Goal: Communication & Community: Answer question/provide support

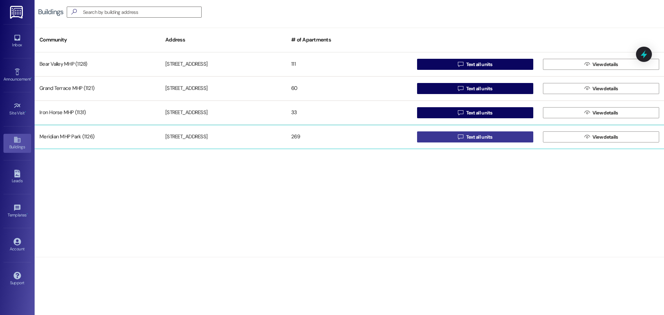
click at [475, 139] on span "Text all units" at bounding box center [479, 137] width 26 height 7
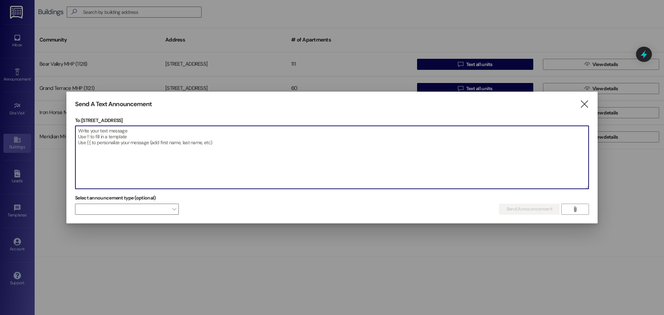
paste textarea "Subject: Friendly Reminder: Please Pick Up Your Mail! Dear Residents, This is a…"
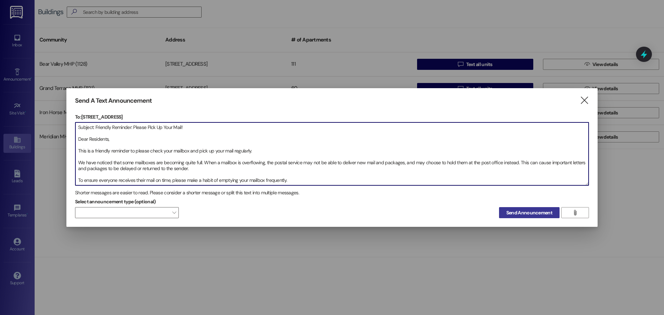
type textarea "Subject: Friendly Reminder: Please Pick Up Your Mail! Dear Residents, This is a…"
click at [527, 212] on span "Send Announcement" at bounding box center [530, 212] width 46 height 7
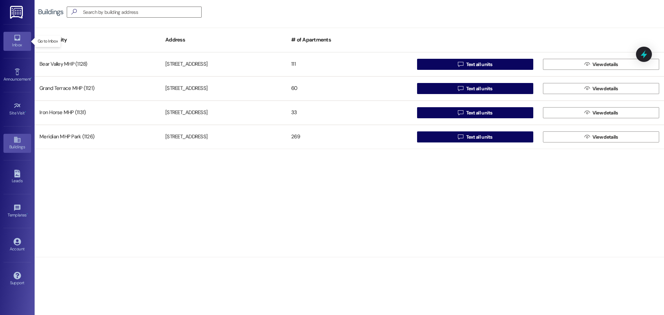
click at [14, 44] on div "Inbox" at bounding box center [17, 45] width 35 height 7
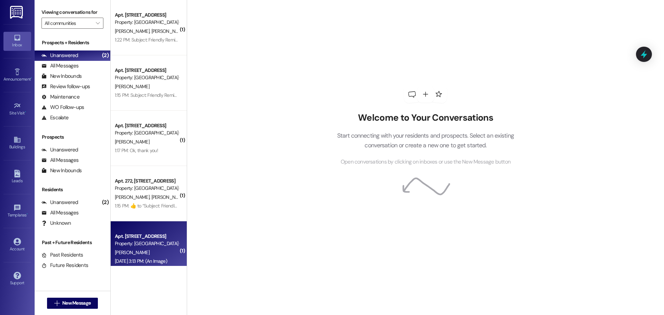
click at [138, 243] on div "Property: [GEOGRAPHIC_DATA] (1126)" at bounding box center [147, 243] width 64 height 7
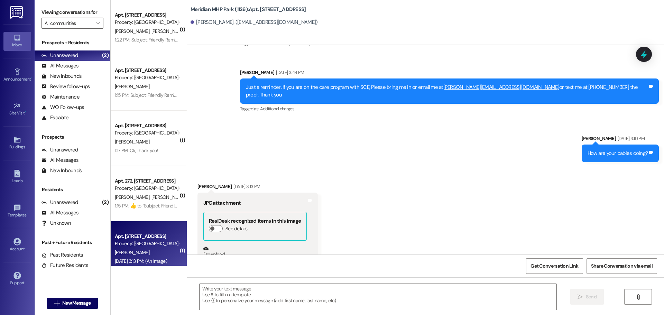
scroll to position [3076, 0]
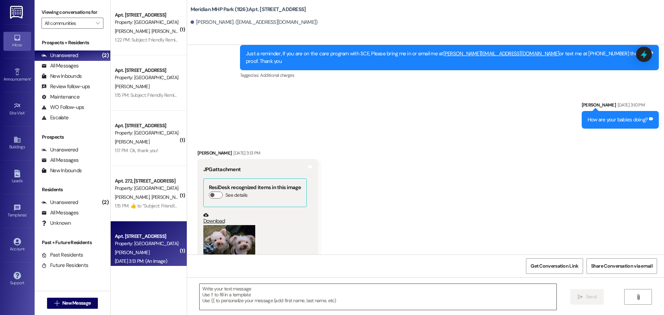
click at [214, 290] on textarea at bounding box center [378, 297] width 357 height 26
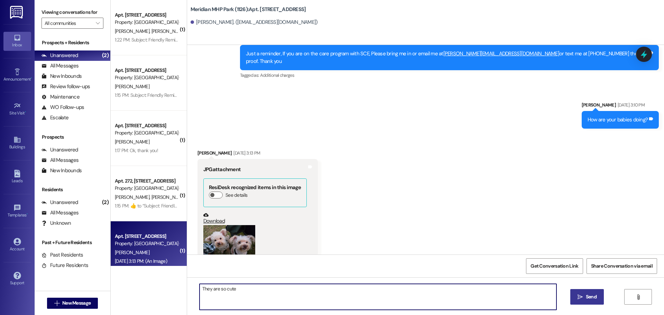
type textarea "They are so cute"
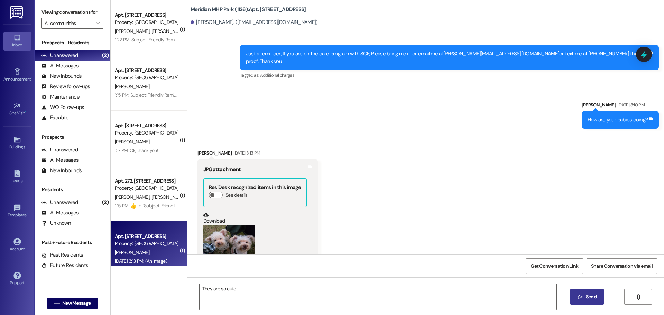
click at [595, 296] on span "Send" at bounding box center [591, 296] width 11 height 7
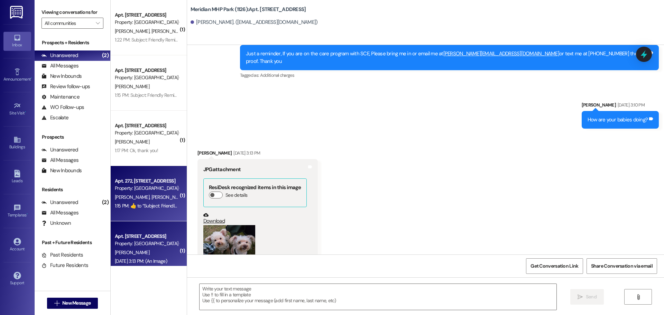
scroll to position [3076, 0]
click at [144, 189] on div "Property: [GEOGRAPHIC_DATA] (1126)" at bounding box center [147, 188] width 64 height 7
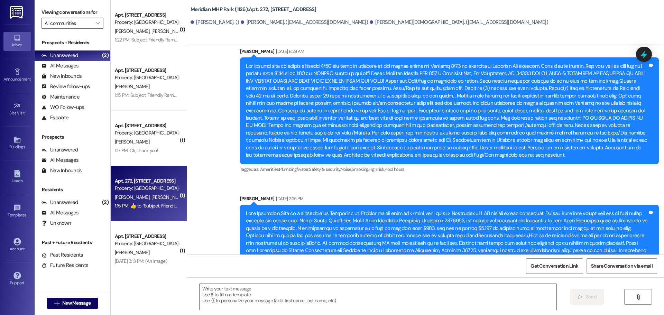
scroll to position [5464, 0]
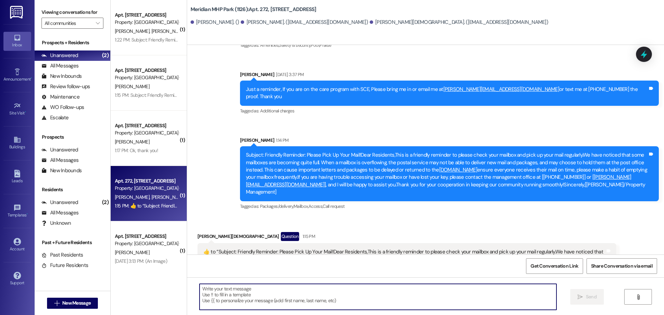
click at [221, 286] on textarea at bounding box center [378, 297] width 357 height 26
type textarea "Thank you"
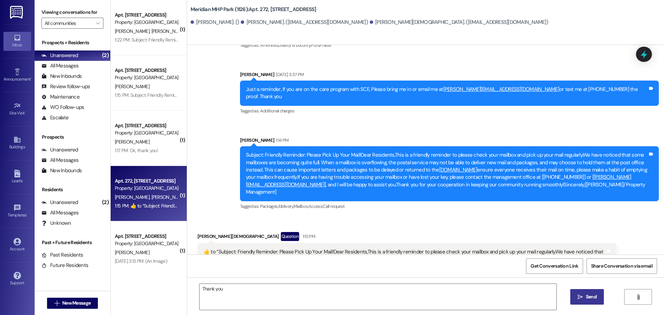
click at [589, 297] on span "Send" at bounding box center [591, 296] width 11 height 7
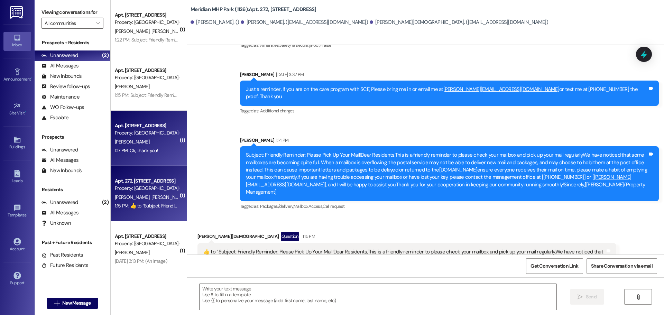
scroll to position [5464, 0]
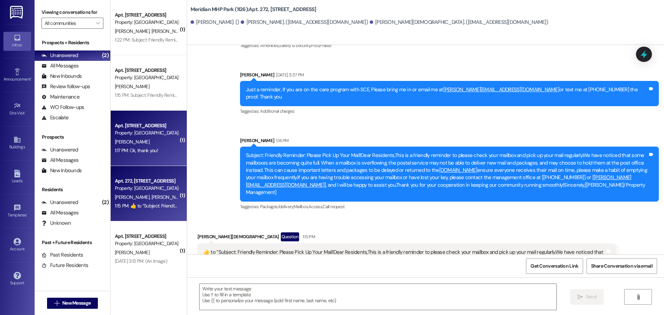
click at [133, 133] on div "Property: [GEOGRAPHIC_DATA] (1126)" at bounding box center [147, 132] width 64 height 7
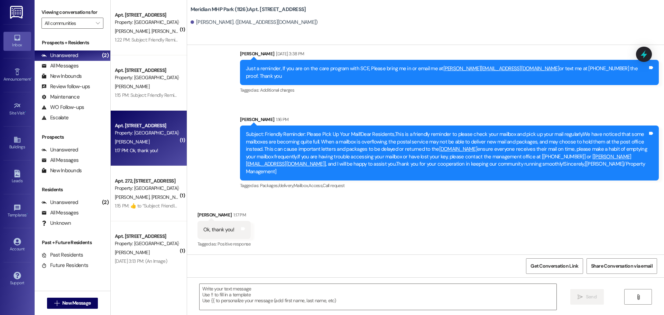
scroll to position [1092, 0]
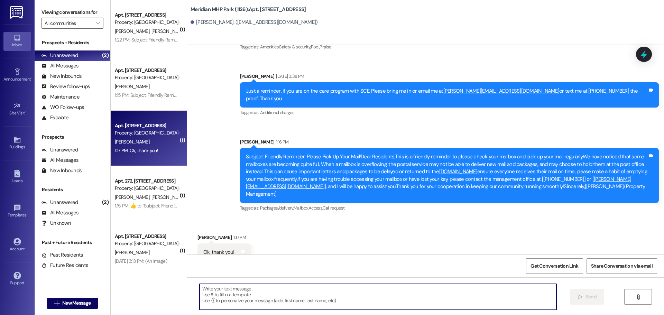
click at [238, 291] on textarea at bounding box center [378, 297] width 357 height 26
type textarea "Thank you"
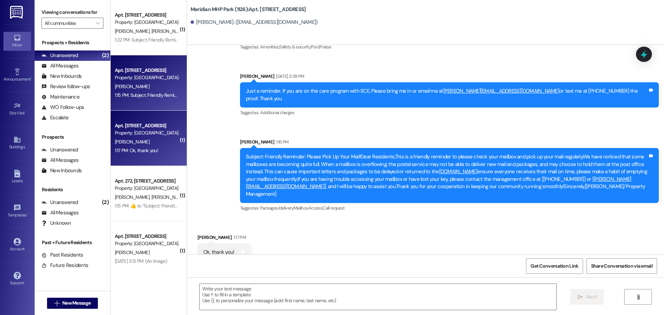
click at [141, 84] on div "[PERSON_NAME]" at bounding box center [146, 86] width 65 height 9
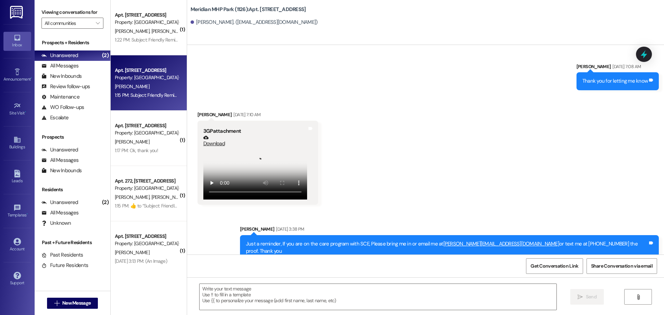
scroll to position [692, 0]
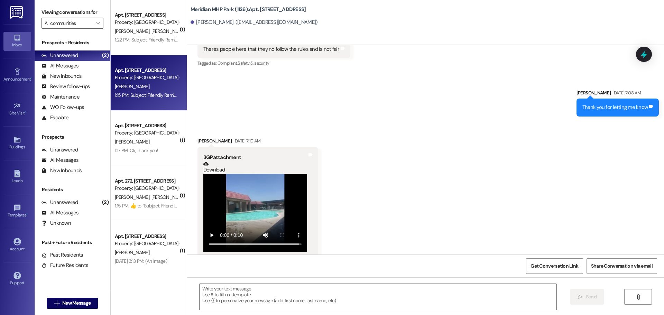
click at [250, 201] on video at bounding box center [255, 213] width 104 height 78
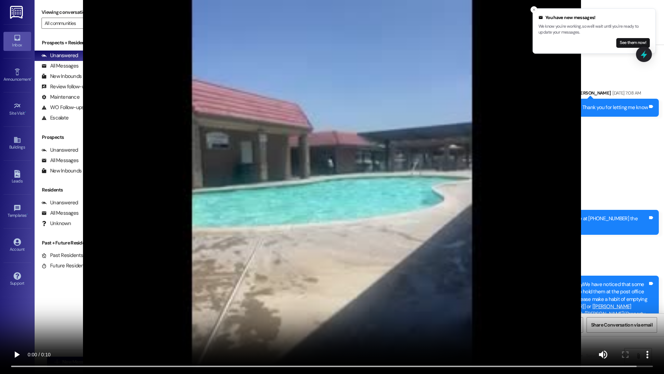
click at [45, 204] on video at bounding box center [332, 187] width 664 height 374
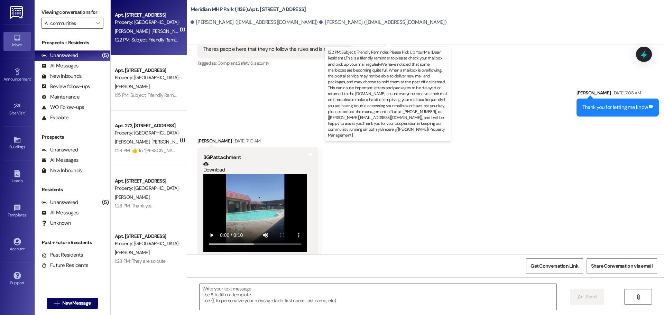
scroll to position [509, 0]
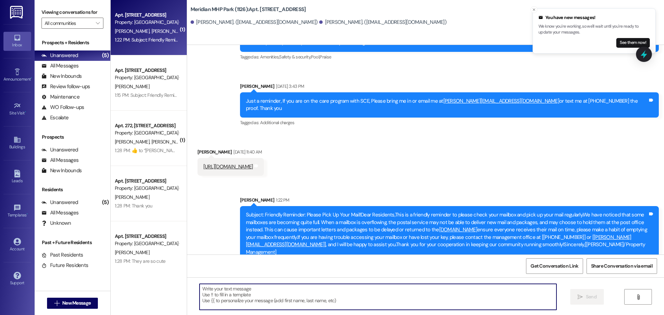
click at [263, 293] on textarea at bounding box center [378, 297] width 357 height 26
click at [66, 67] on div "All Messages" at bounding box center [60, 65] width 37 height 7
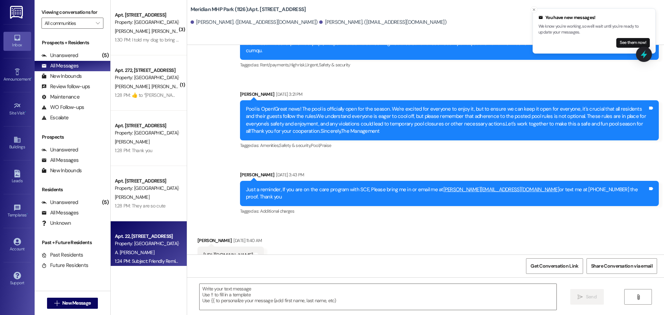
scroll to position [421, 0]
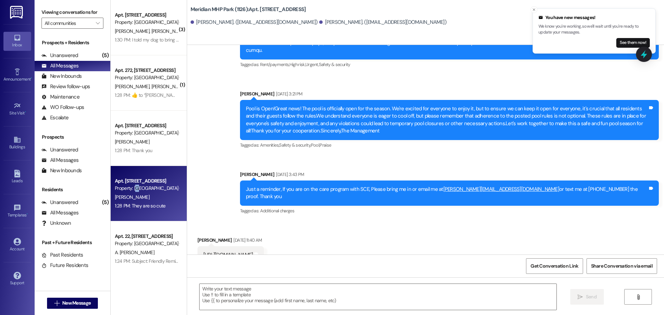
click at [139, 191] on div "Property: [GEOGRAPHIC_DATA] (1126)" at bounding box center [147, 188] width 64 height 7
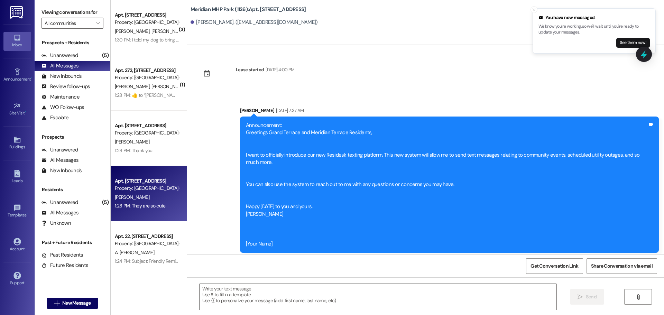
scroll to position [3125, 0]
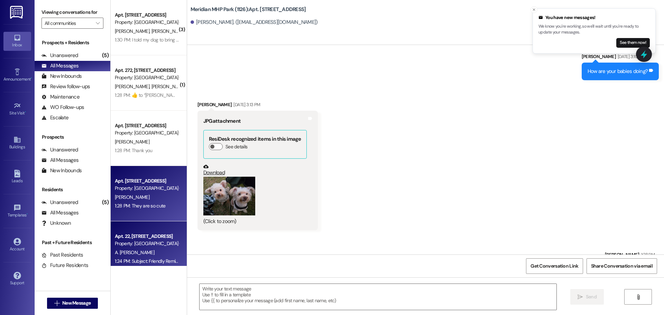
click at [146, 242] on div "Property: [GEOGRAPHIC_DATA] (1126)" at bounding box center [147, 243] width 64 height 7
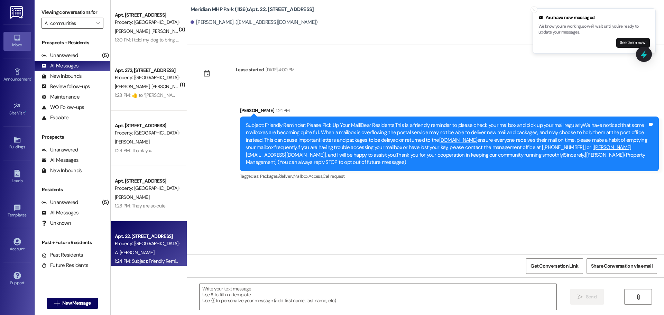
scroll to position [0, 0]
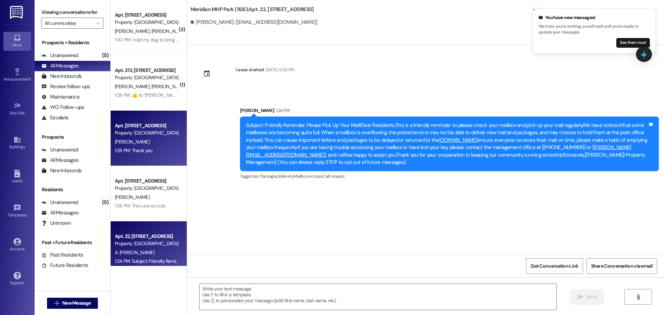
click at [139, 139] on div "[PERSON_NAME]" at bounding box center [146, 142] width 65 height 9
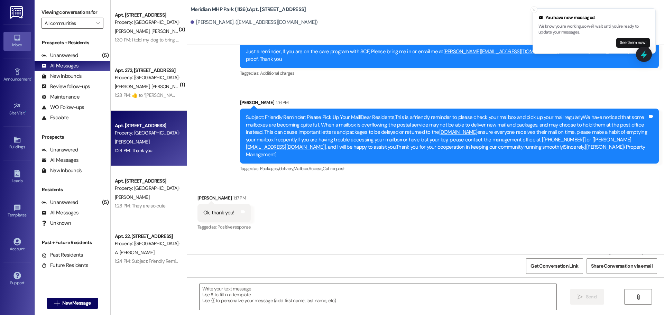
scroll to position [1198, 0]
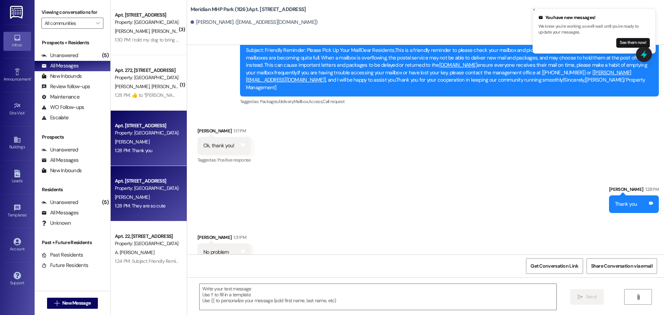
click at [142, 187] on div "Property: [GEOGRAPHIC_DATA] (1126)" at bounding box center [147, 188] width 64 height 7
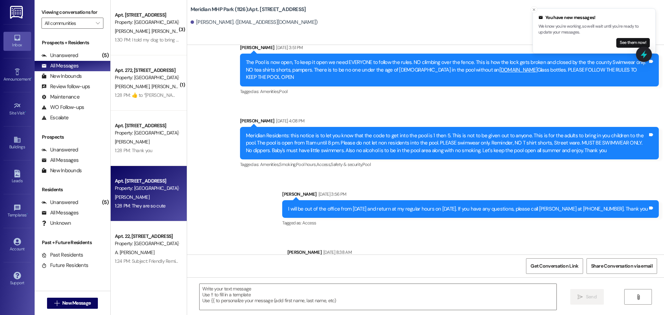
scroll to position [3125, 0]
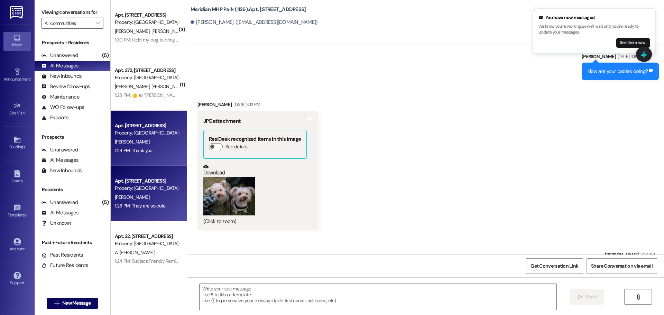
click at [143, 141] on div "[PERSON_NAME]" at bounding box center [146, 142] width 65 height 9
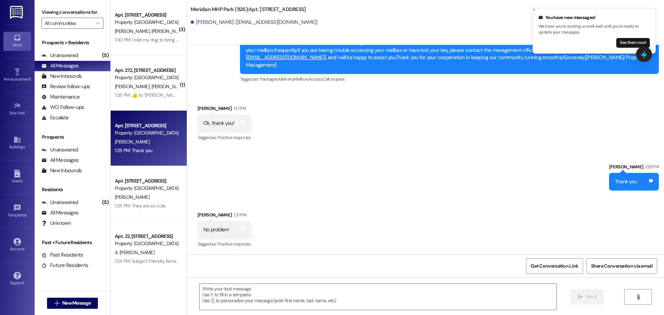
scroll to position [1198, 0]
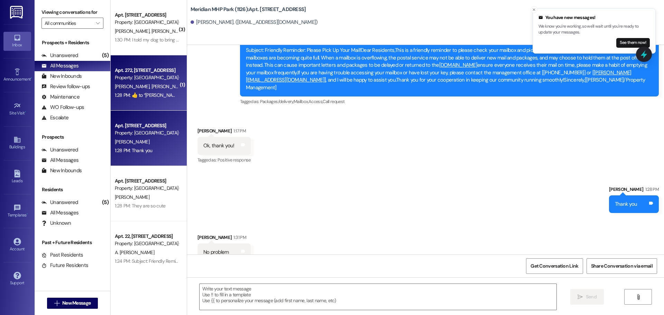
click at [151, 88] on span "[PERSON_NAME]" at bounding box center [169, 86] width 37 height 6
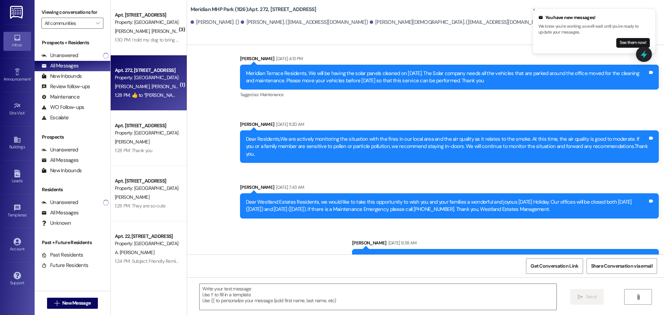
scroll to position [5571, 0]
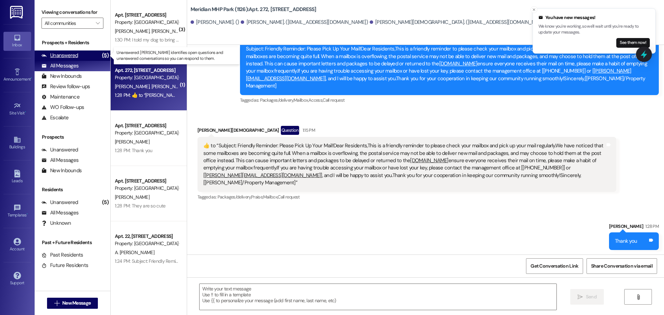
click at [68, 55] on div "Unanswered" at bounding box center [60, 55] width 37 height 7
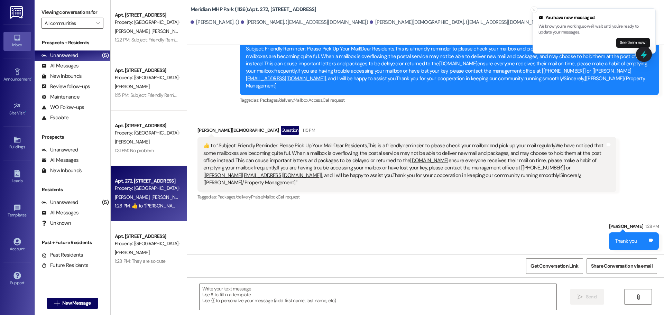
click at [303, 207] on div "Sent via SMS [PERSON_NAME] 1:28 PM Thank you Tags and notes" at bounding box center [425, 231] width 477 height 48
